Goal: Navigation & Orientation: Find specific page/section

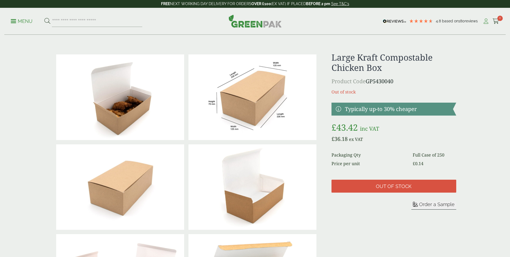
click at [487, 23] on icon at bounding box center [486, 21] width 7 height 5
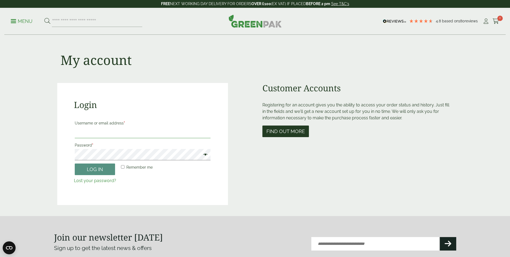
type input "**********"
click at [282, 130] on button "Find out more" at bounding box center [286, 131] width 47 height 12
